Goal: Information Seeking & Learning: Learn about a topic

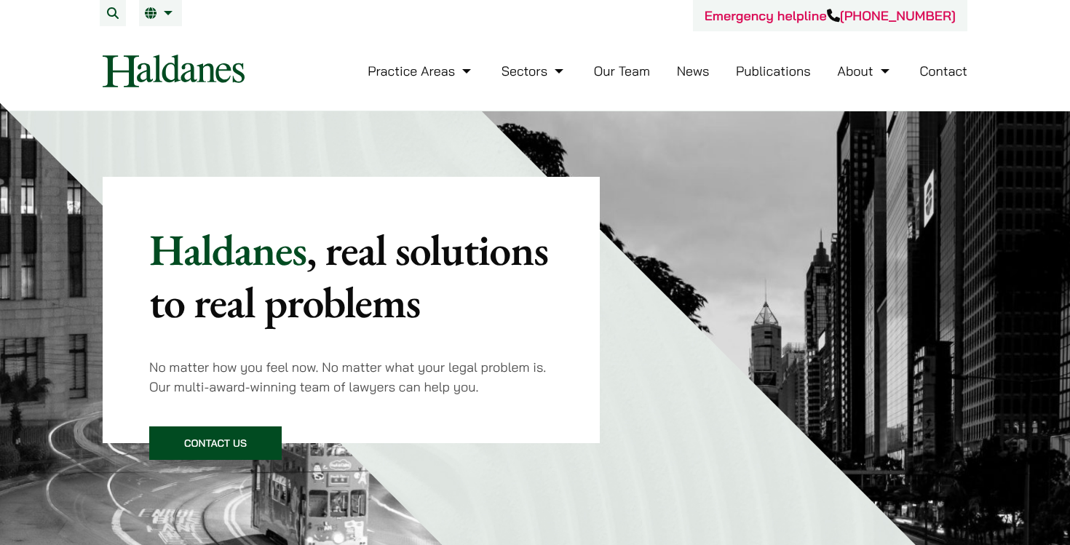
click at [647, 74] on link "Our Team" at bounding box center [622, 71] width 56 height 17
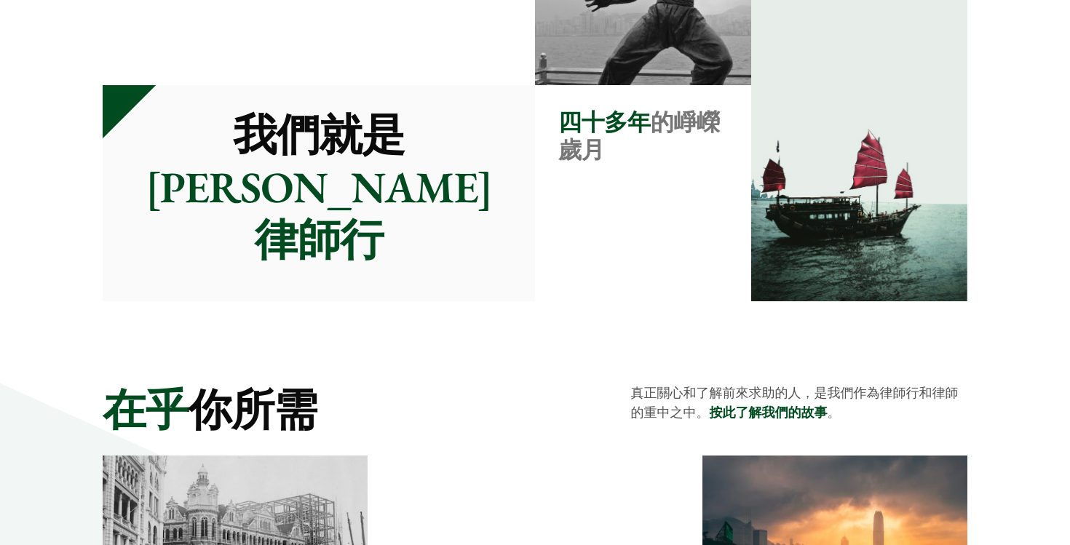
scroll to position [1879, 0]
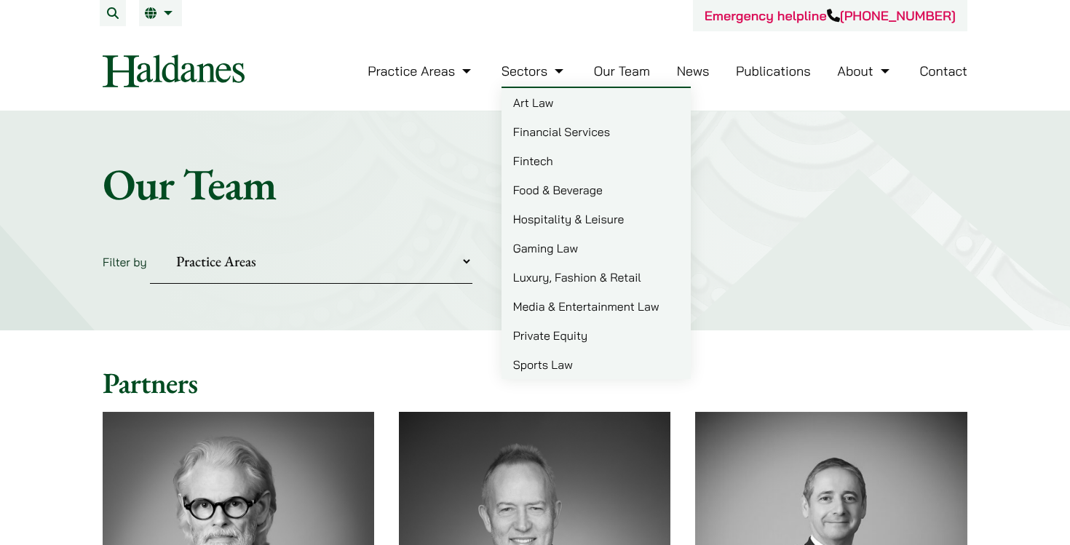
click at [557, 71] on link "Sectors" at bounding box center [534, 71] width 66 height 17
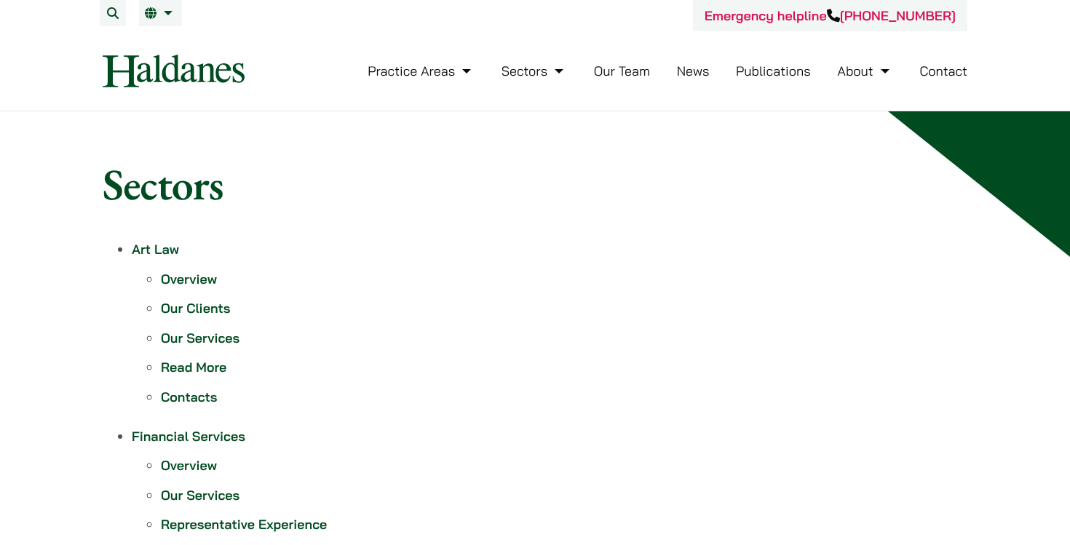
click at [638, 71] on link "Our Team" at bounding box center [622, 71] width 56 height 17
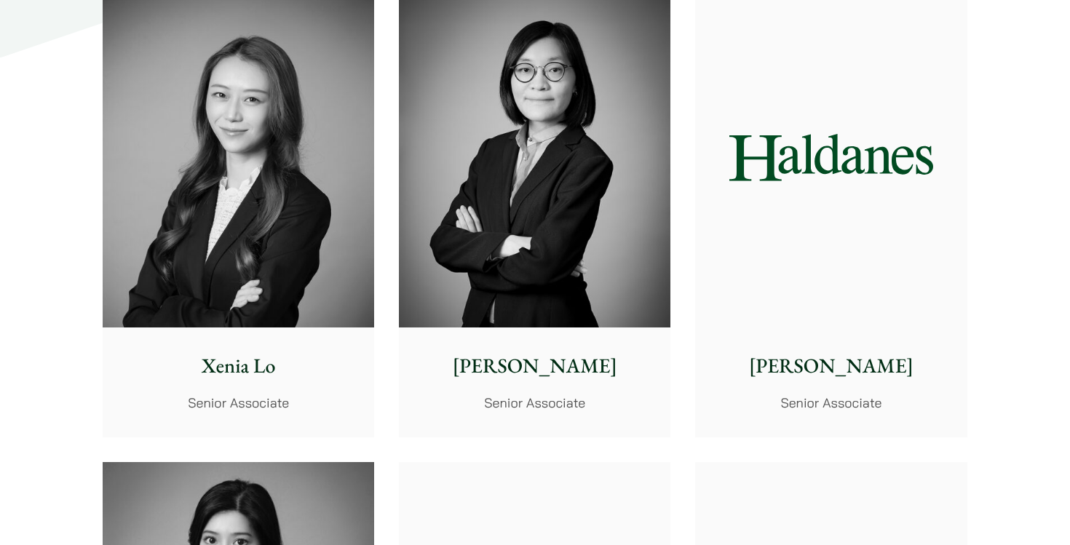
scroll to position [3627, 0]
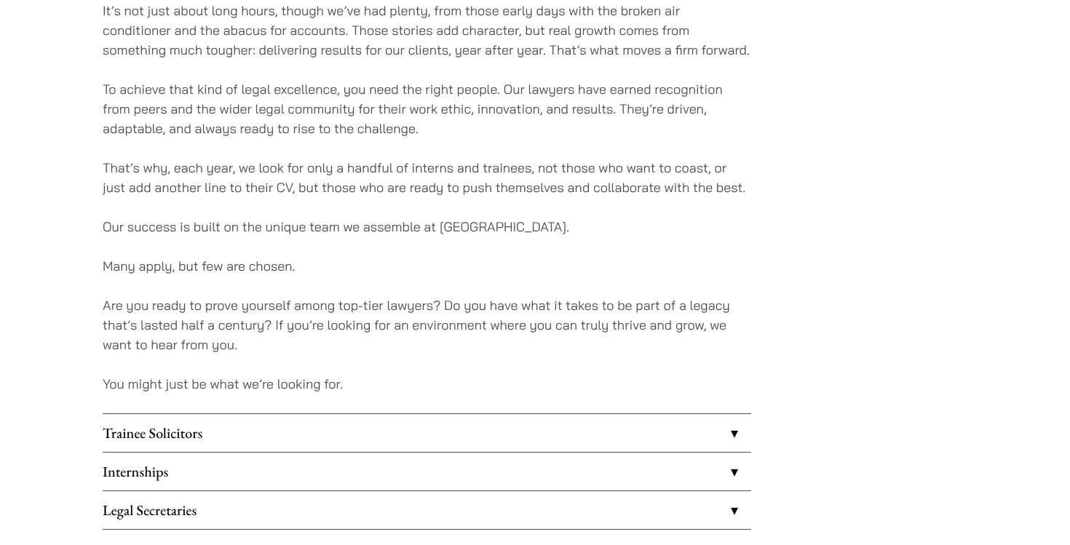
scroll to position [1145, 0]
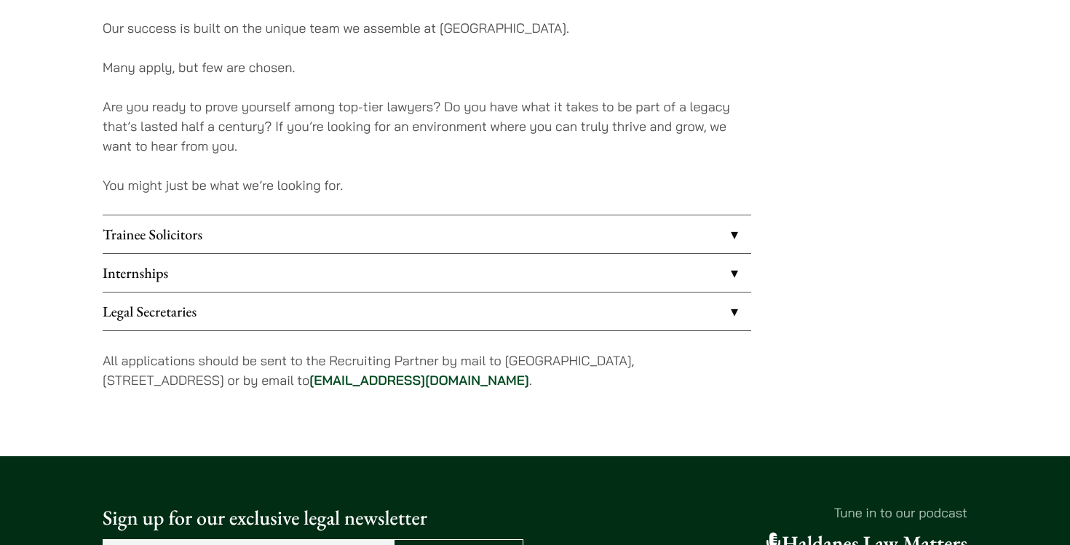
click at [464, 279] on link "Internships" at bounding box center [427, 273] width 648 height 38
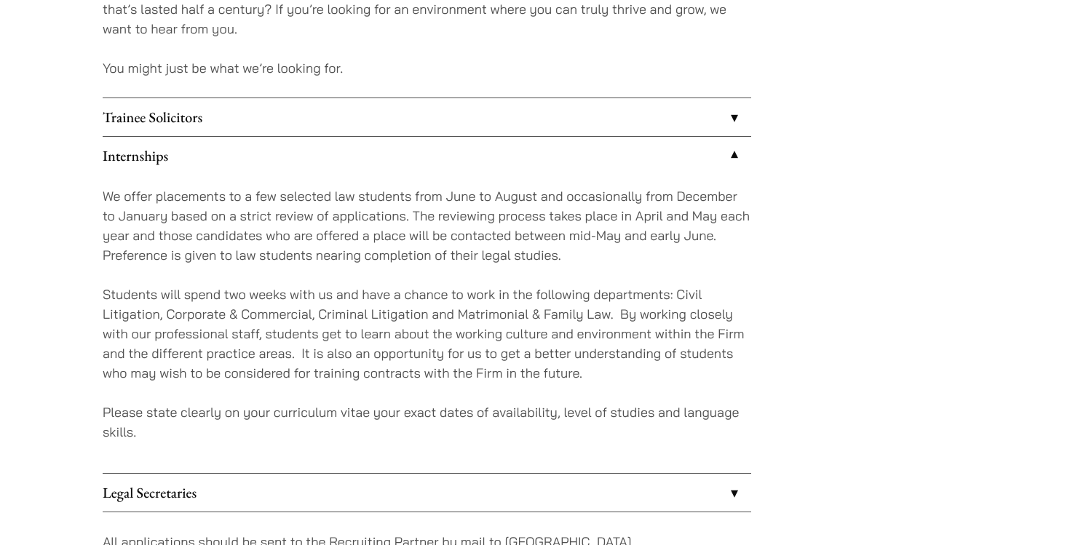
scroll to position [1265, 0]
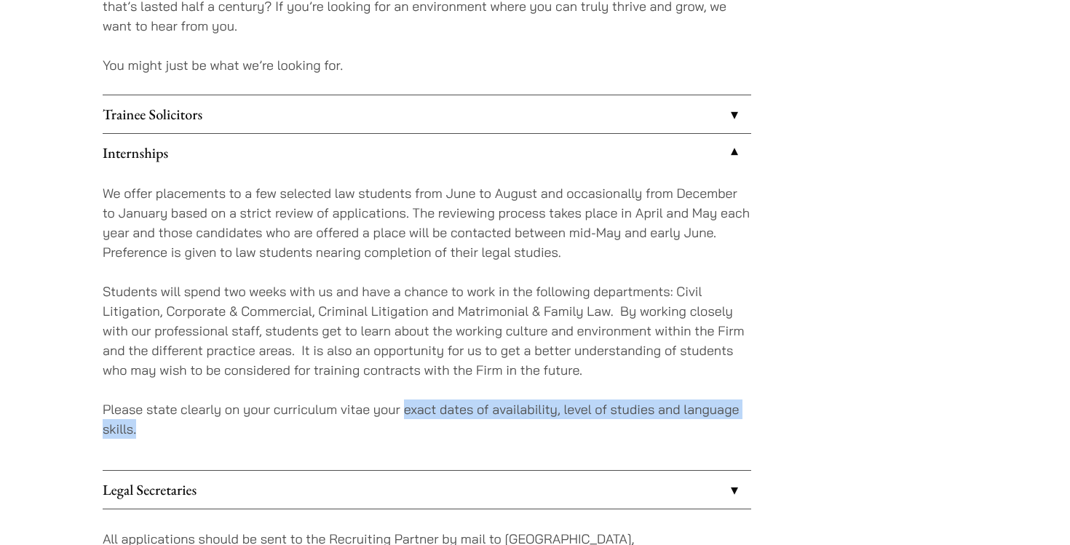
drag, startPoint x: 405, startPoint y: 411, endPoint x: 635, endPoint y: 444, distance: 232.3
click at [635, 444] on div "We offer placements to a few selected law students from June to August and occa…" at bounding box center [427, 321] width 648 height 298
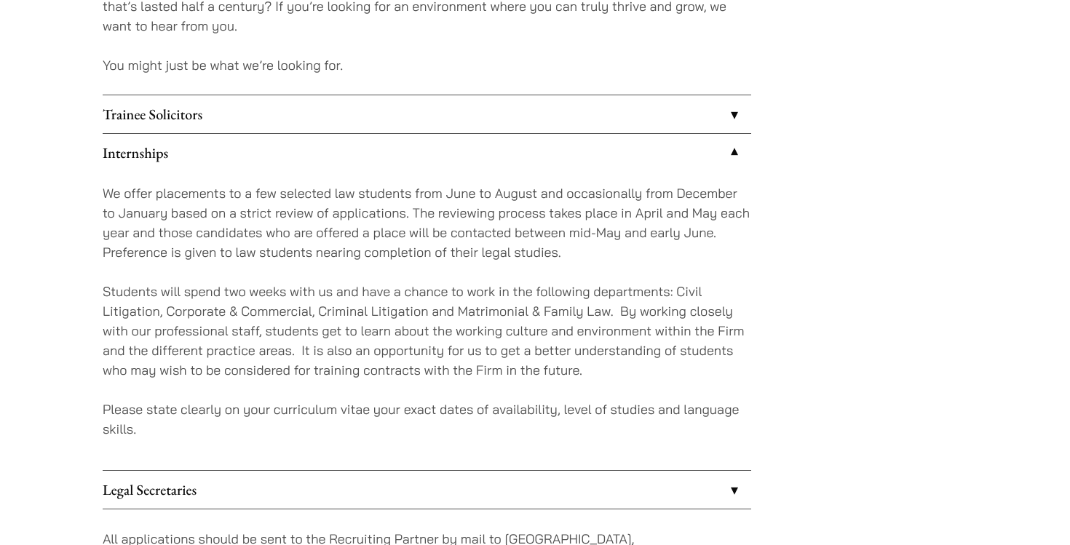
click at [727, 400] on div "We offer placements to a few selected law students from June to August and occa…" at bounding box center [427, 321] width 648 height 298
